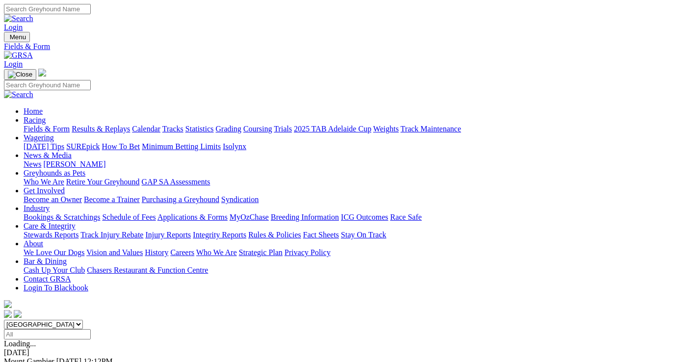
scroll to position [147, 0]
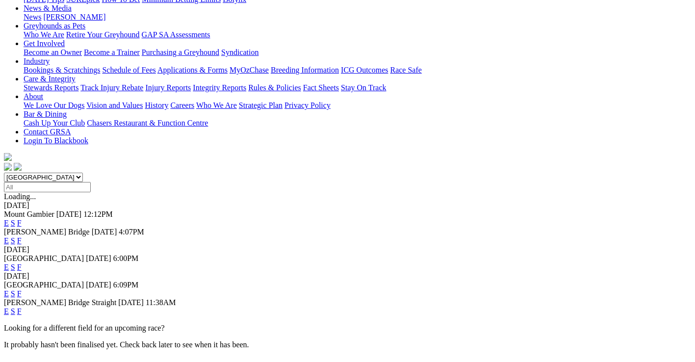
click at [22, 236] on link "F" at bounding box center [19, 240] width 4 height 8
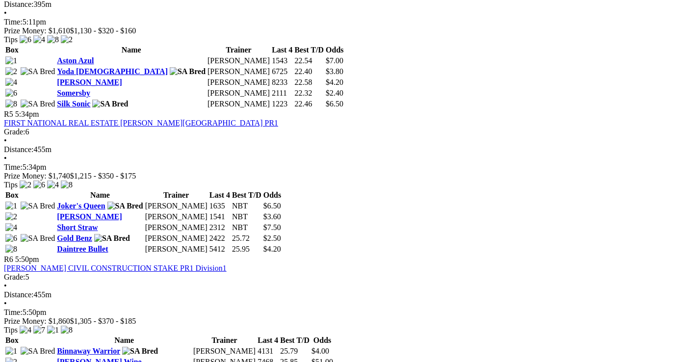
scroll to position [1078, 0]
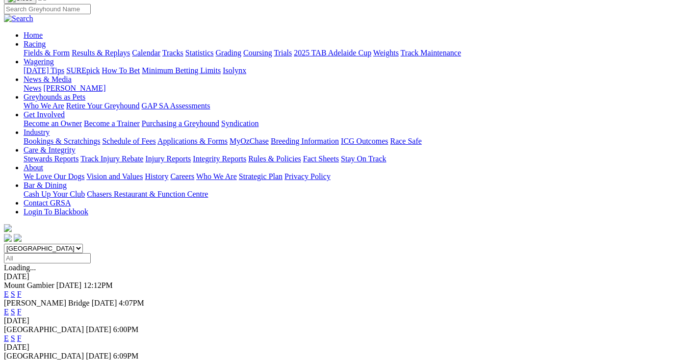
scroll to position [98, 0]
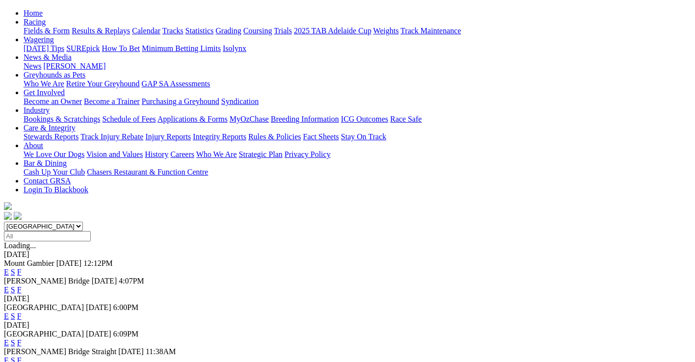
click at [22, 312] on link "F" at bounding box center [19, 316] width 4 height 8
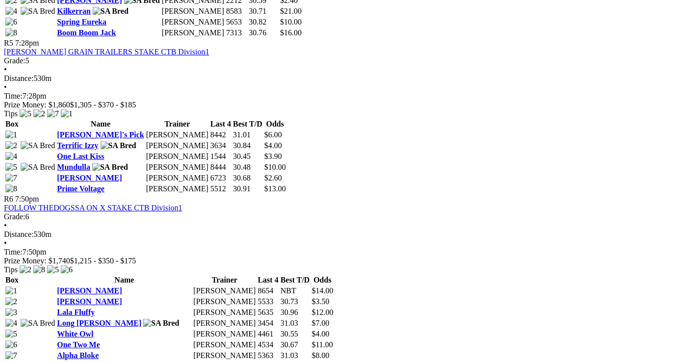
scroll to position [1078, 0]
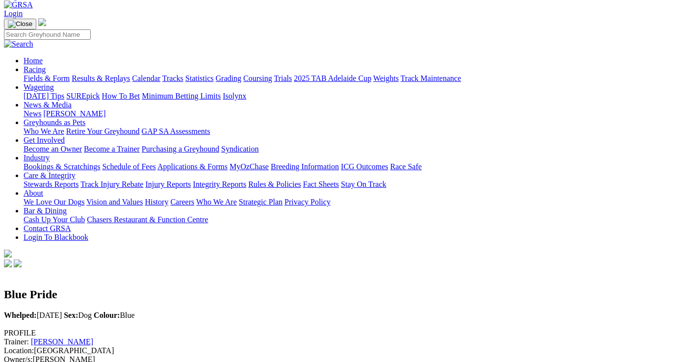
scroll to position [49, 0]
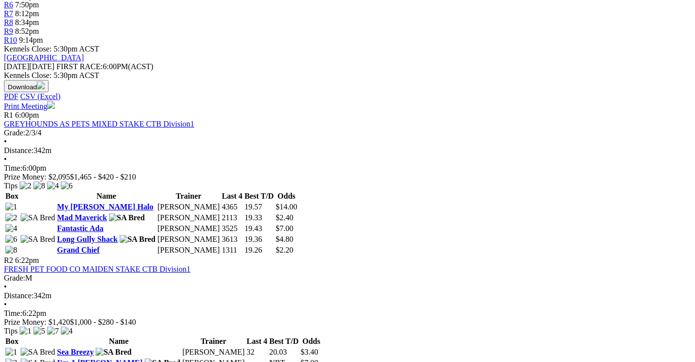
scroll to position [392, 0]
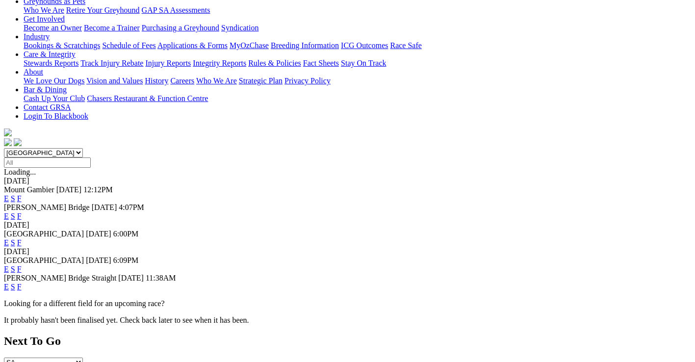
scroll to position [196, 0]
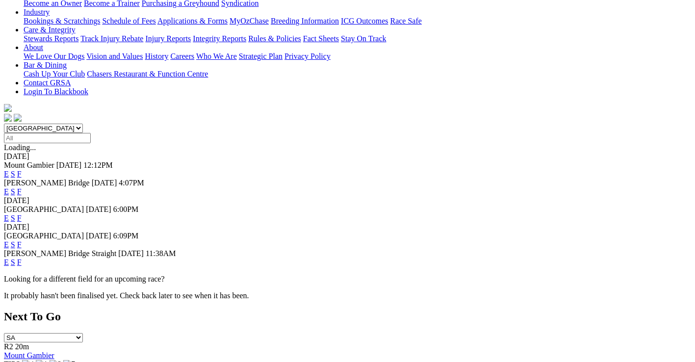
click at [22, 240] on link "F" at bounding box center [19, 244] width 4 height 8
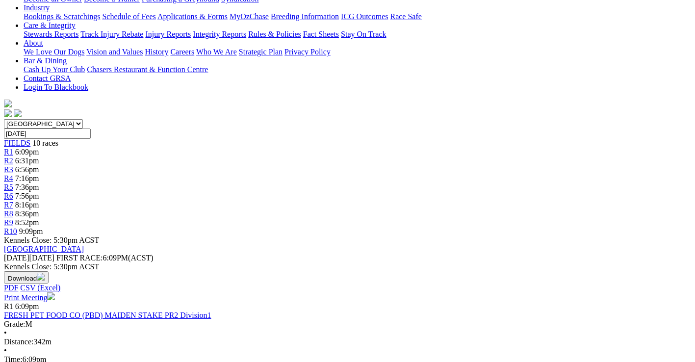
scroll to position [196, 0]
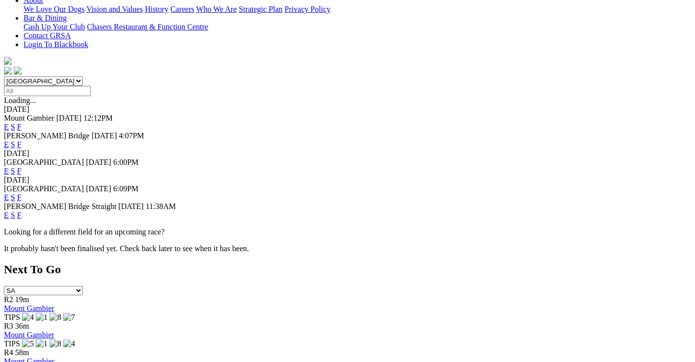
scroll to position [245, 0]
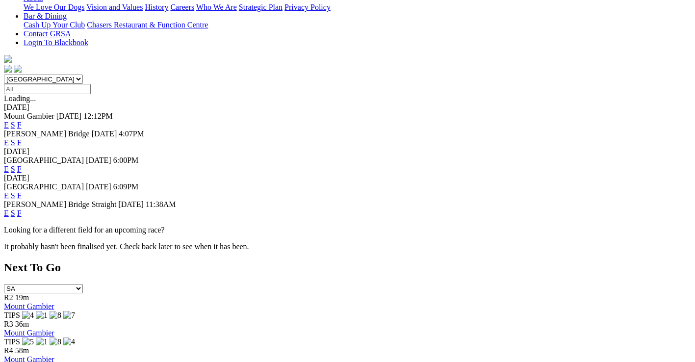
click at [22, 209] on link "F" at bounding box center [19, 213] width 4 height 8
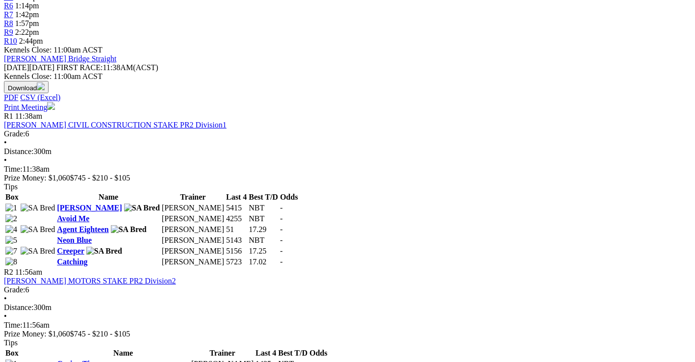
scroll to position [392, 0]
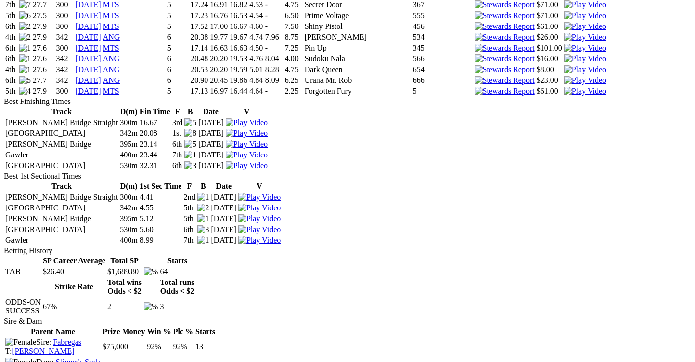
scroll to position [1226, 0]
